Goal: Information Seeking & Learning: Learn about a topic

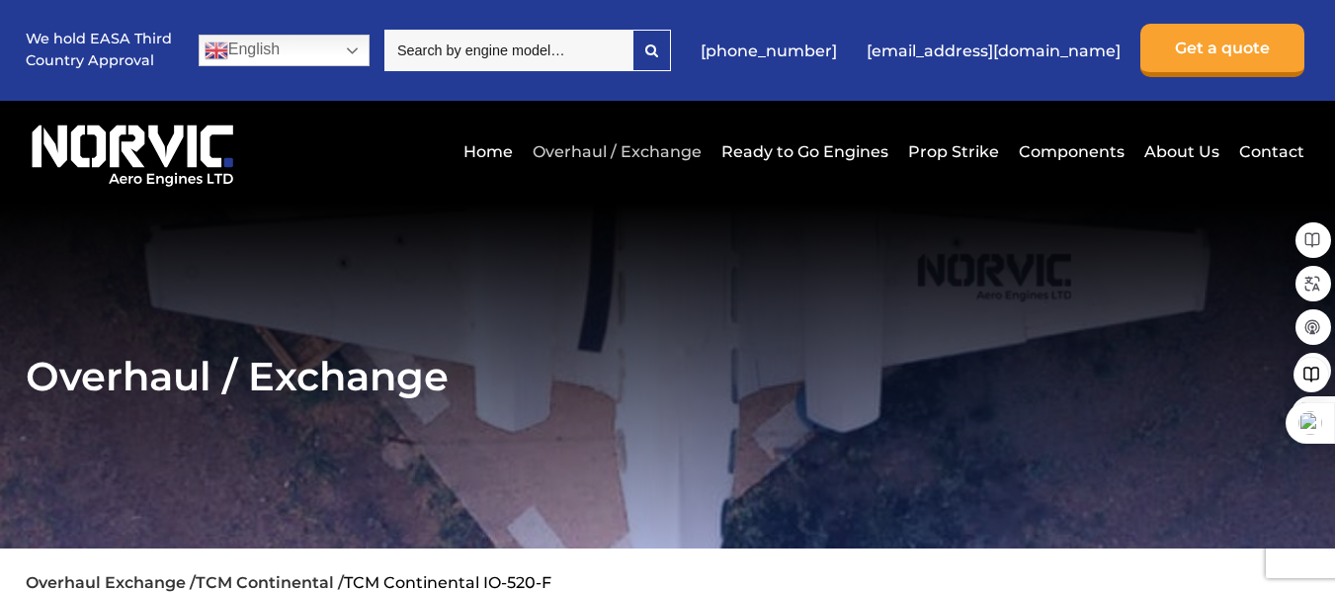
click at [668, 144] on link "Overhaul / Exchange" at bounding box center [617, 151] width 179 height 48
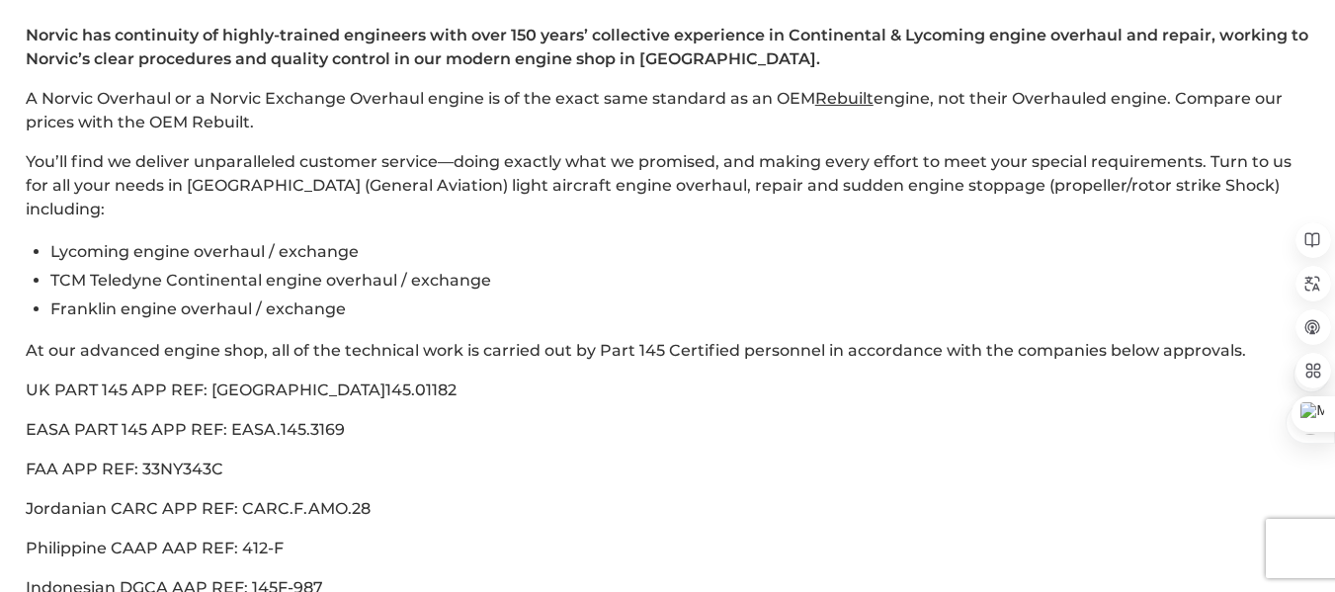
scroll to position [692, 0]
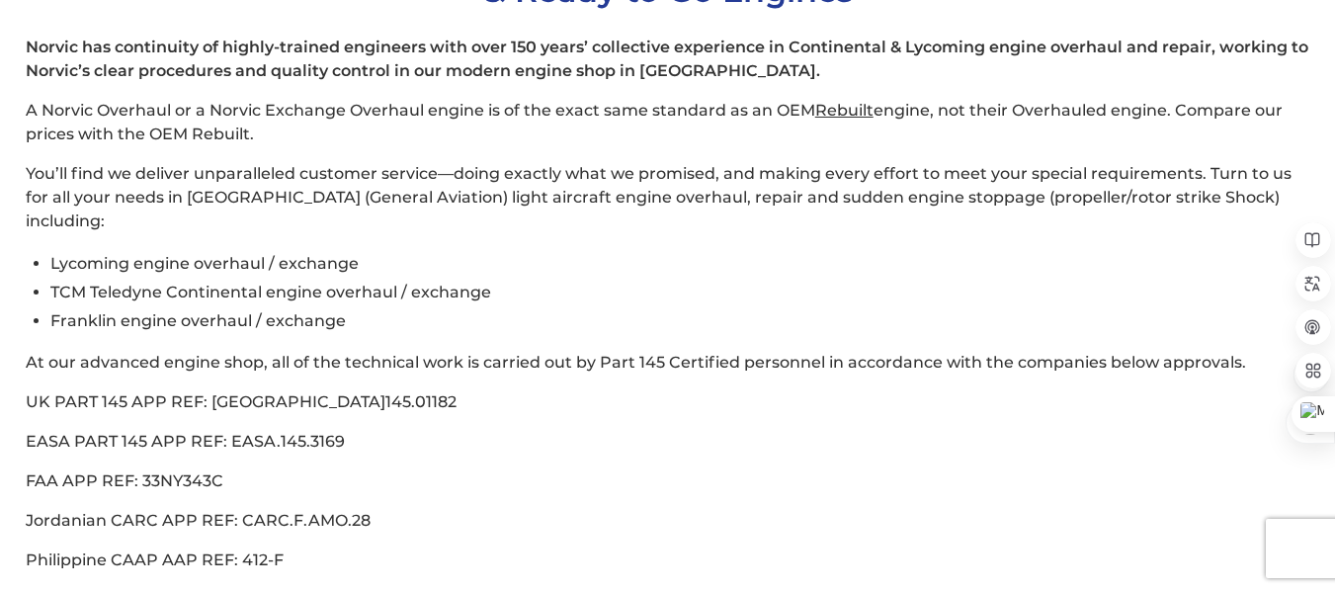
click at [42, 392] on span "UK PART 145 APP REF: [GEOGRAPHIC_DATA]145.01182" at bounding box center [241, 401] width 431 height 19
click at [51, 432] on span "EASA PART 145 APP REF: EASA.145.3169" at bounding box center [185, 441] width 319 height 19
click at [57, 469] on p "FAA APP REF: 33NY343C" at bounding box center [668, 481] width 1285 height 24
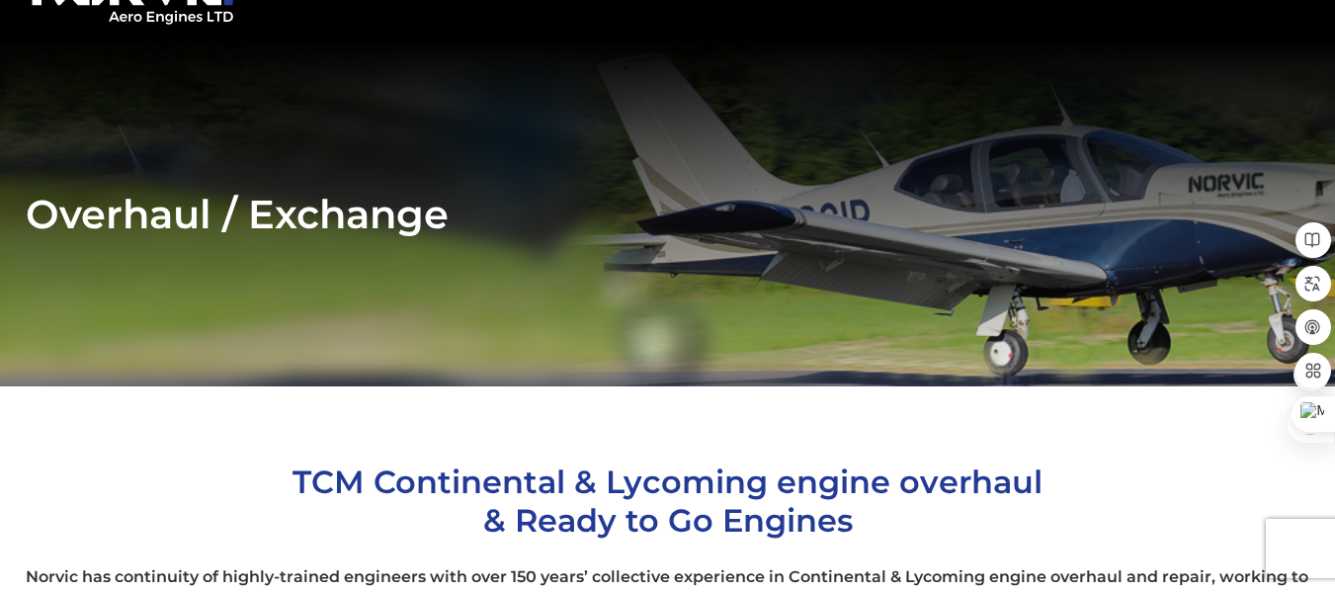
scroll to position [99, 0]
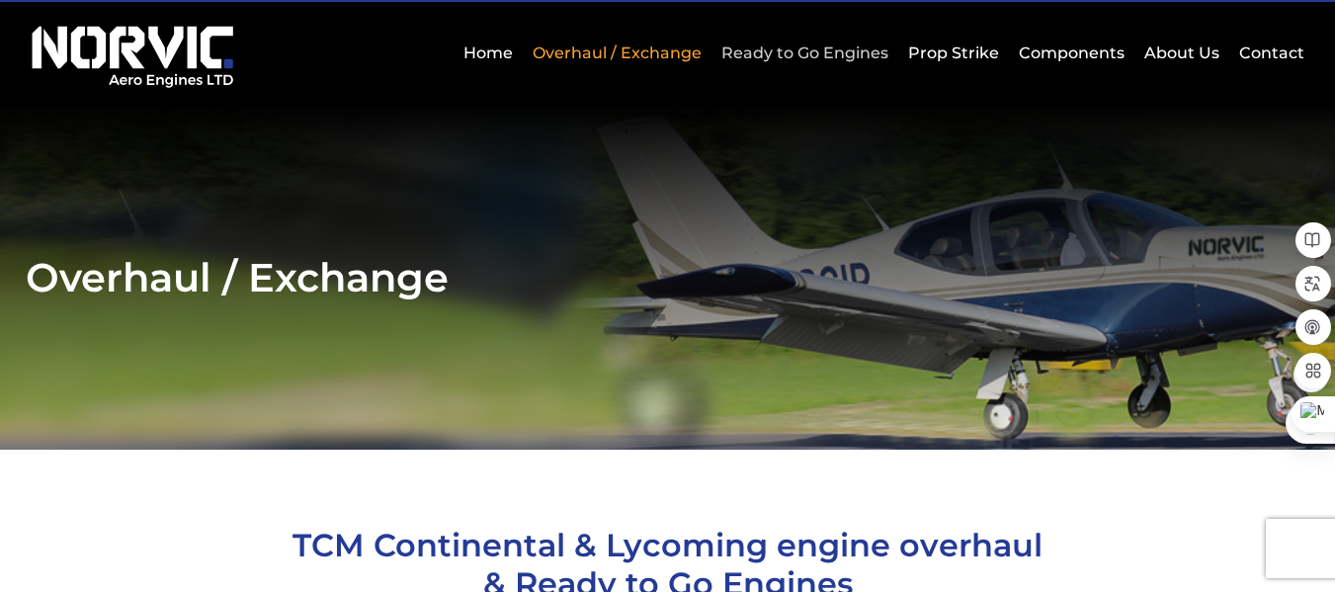
click at [771, 47] on link "Ready to Go Engines" at bounding box center [804, 53] width 177 height 48
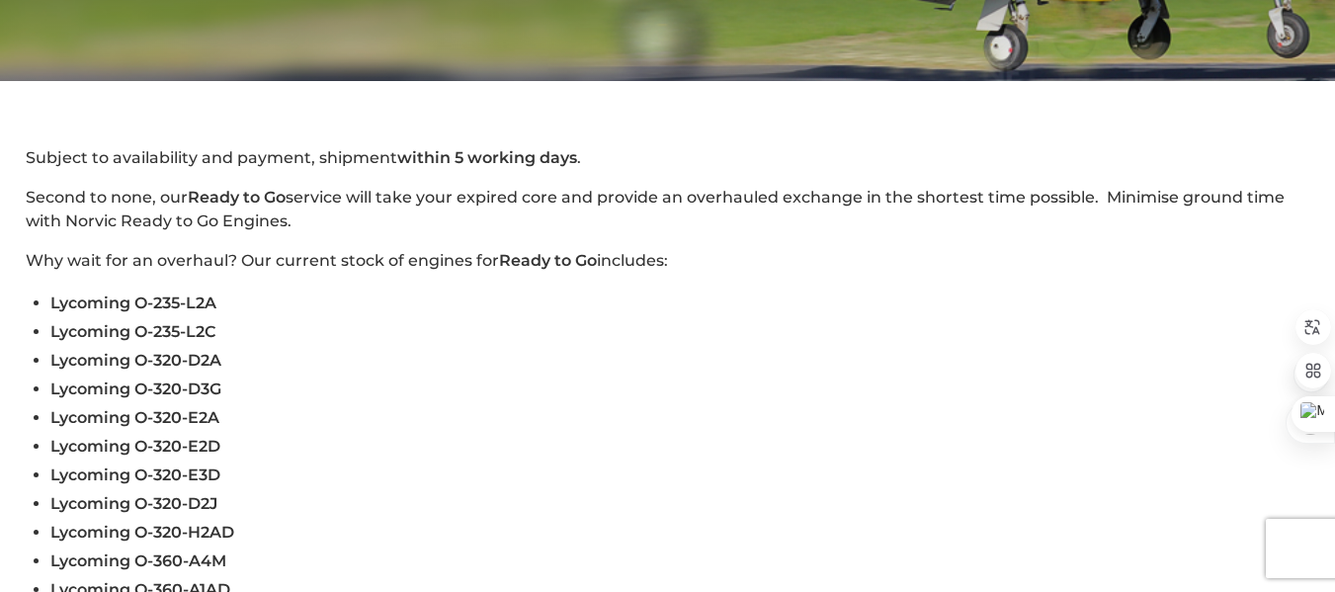
scroll to position [494, 0]
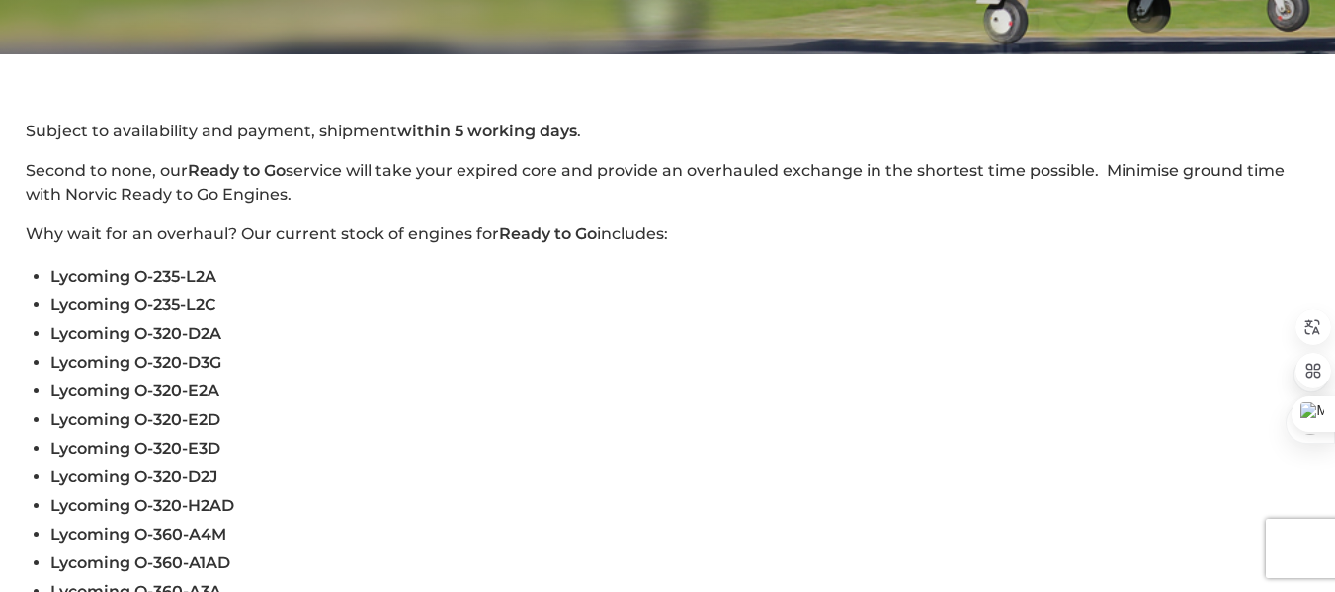
click at [158, 274] on span "Lycoming O-235-L2A" at bounding box center [133, 276] width 166 height 19
drag, startPoint x: 160, startPoint y: 274, endPoint x: 225, endPoint y: 275, distance: 65.2
click at [225, 275] on li "Lycoming O-235-L2A" at bounding box center [680, 276] width 1260 height 29
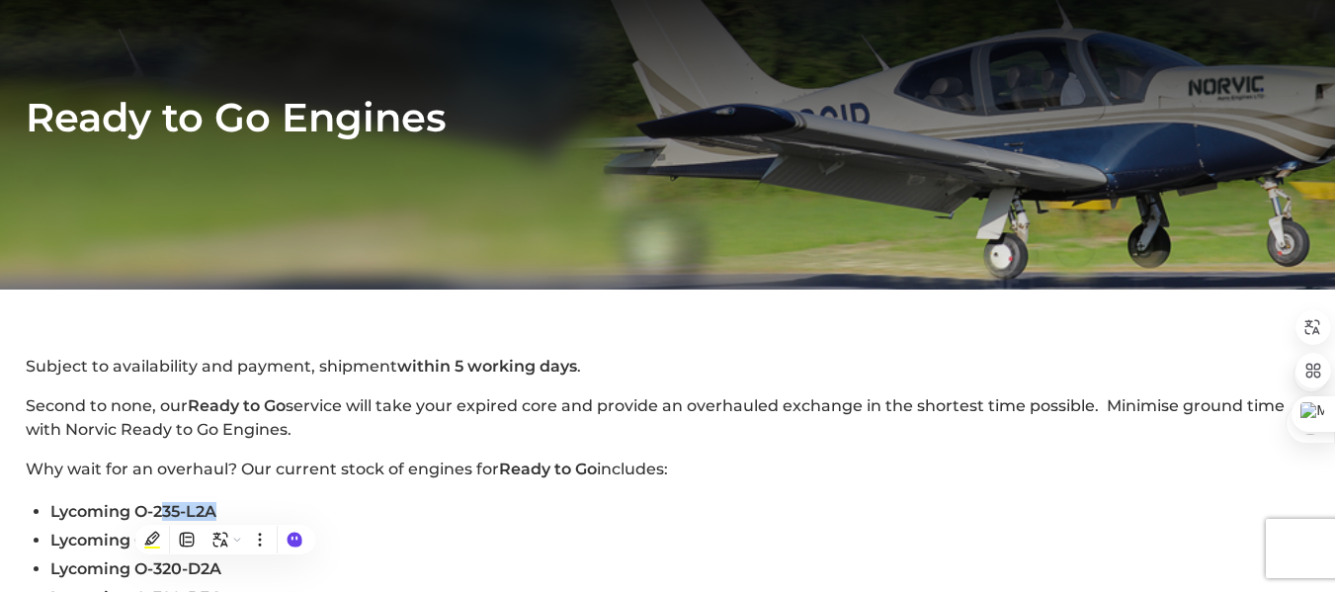
scroll to position [0, 0]
